Goal: Transaction & Acquisition: Subscribe to service/newsletter

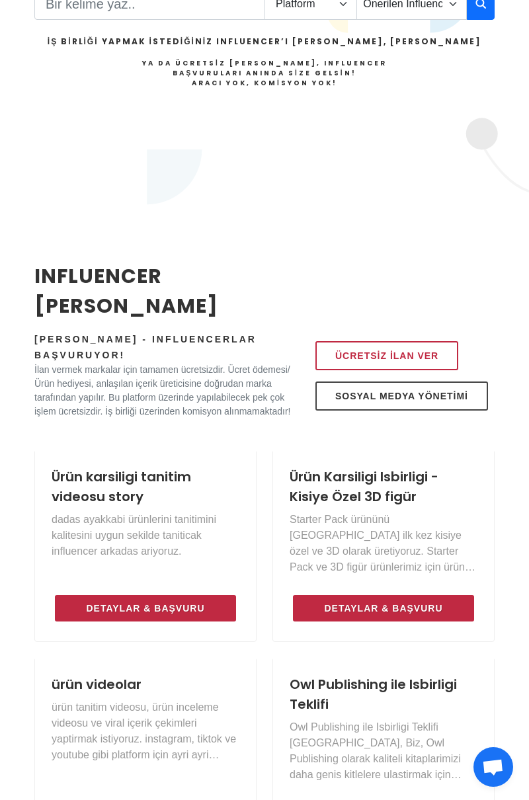
scroll to position [376, 0]
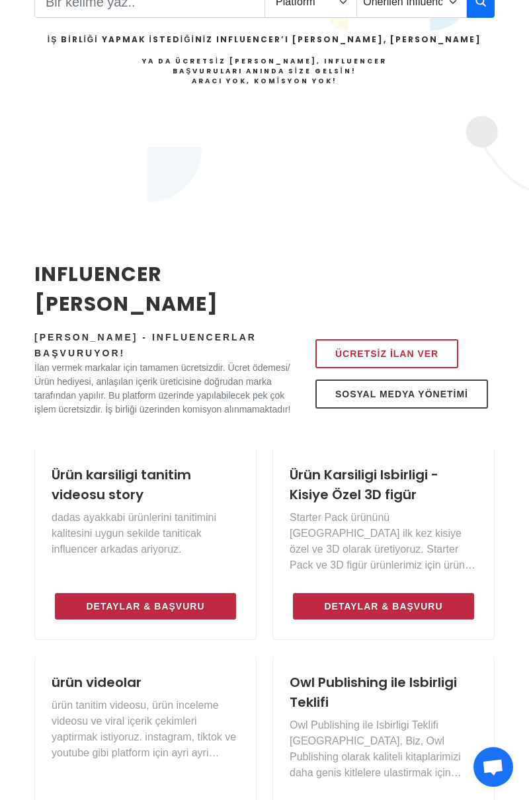
click at [94, 598] on span "Detaylar & Başvuru" at bounding box center [145, 606] width 118 height 16
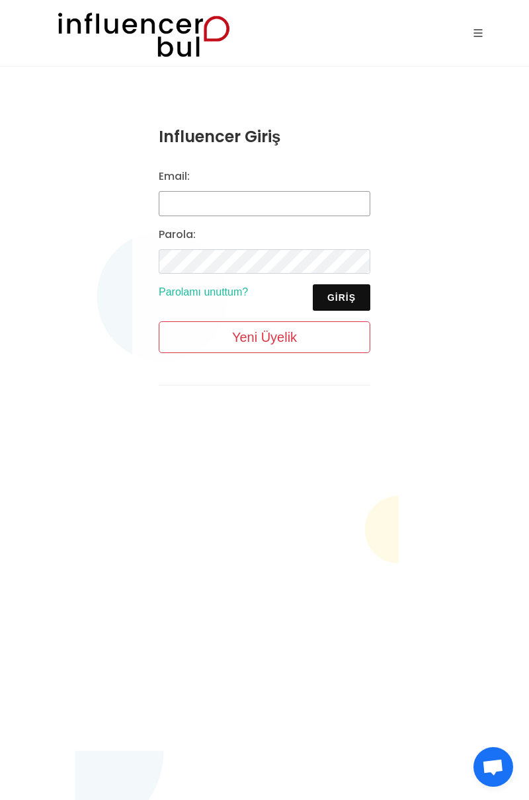
click at [180, 210] on input "Email:" at bounding box center [265, 203] width 212 height 25
click at [304, 200] on input "beyzafade.pr@gmail.com" at bounding box center [265, 203] width 212 height 25
click at [231, 201] on input "beyzafade.pr@gmail.com" at bounding box center [265, 203] width 212 height 25
click at [361, 206] on input "beyzanurtopal9@gmail.com@gmail.com" at bounding box center [265, 203] width 212 height 25
type input "beyzanurtopal9@gmail.com"
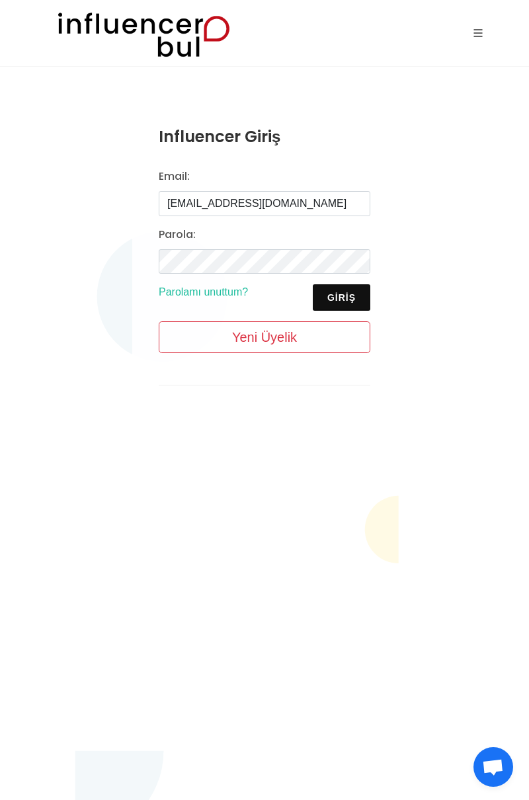
click at [344, 295] on button "Giriş" at bounding box center [342, 297] width 58 height 26
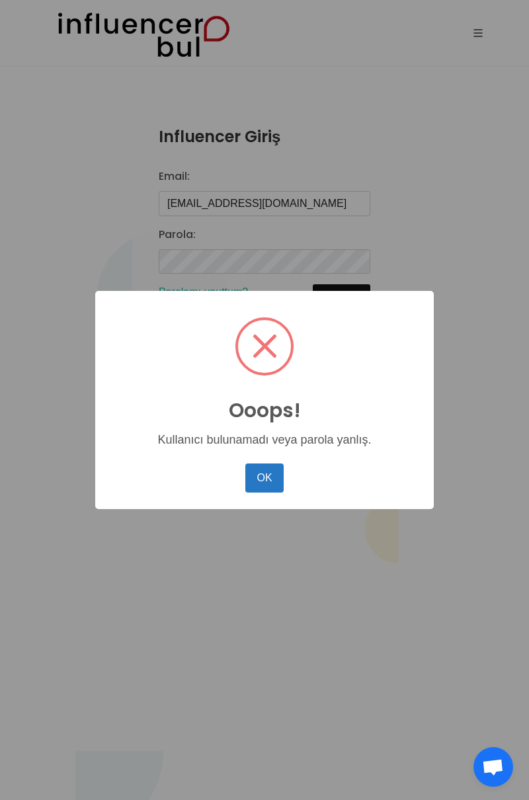
click at [268, 476] on button "OK" at bounding box center [264, 477] width 38 height 29
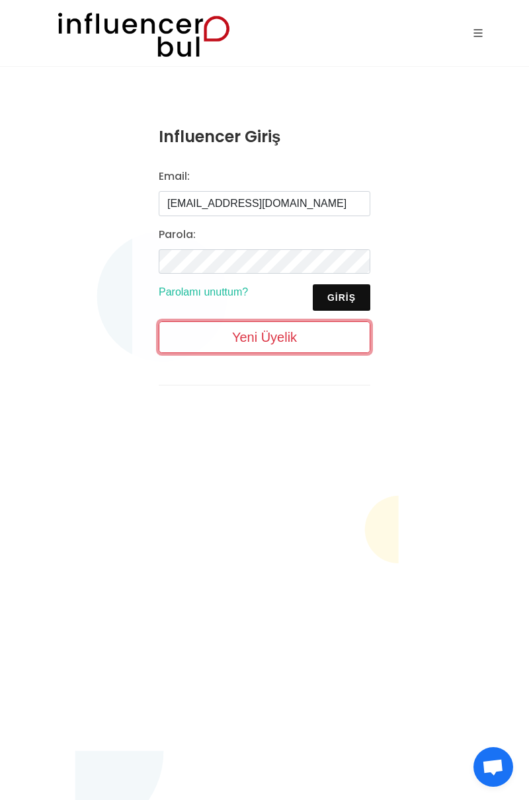
click at [335, 335] on link "Yeni Üyelik" at bounding box center [265, 337] width 212 height 32
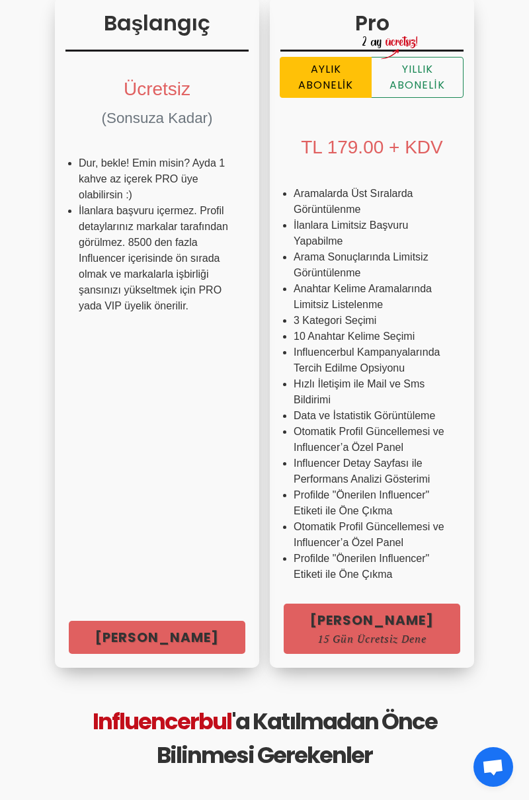
scroll to position [238, 0]
